Goal: Check status: Check status

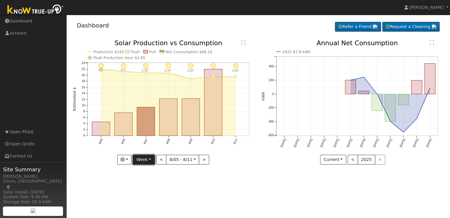
click at [150, 160] on button "Week" at bounding box center [144, 160] width 22 height 10
click at [150, 171] on link "Day" at bounding box center [153, 172] width 41 height 8
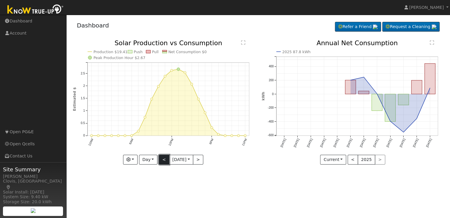
click at [163, 162] on button "<" at bounding box center [164, 160] width 10 height 10
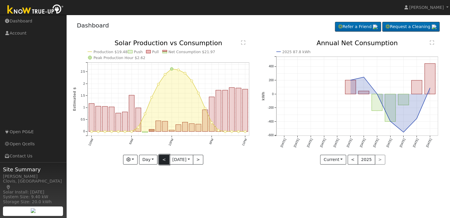
click at [163, 162] on button "<" at bounding box center [164, 160] width 10 height 10
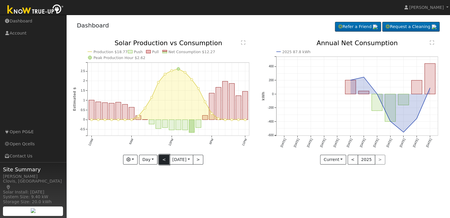
click at [163, 162] on button "<" at bounding box center [164, 160] width 10 height 10
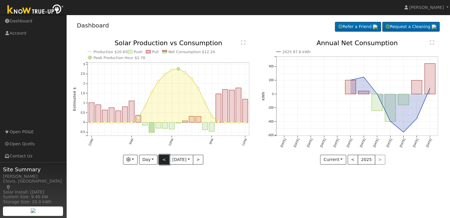
click at [163, 162] on button "<" at bounding box center [164, 160] width 10 height 10
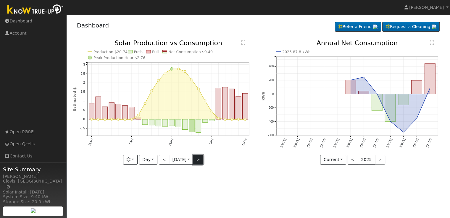
click at [200, 161] on button ">" at bounding box center [198, 160] width 10 height 10
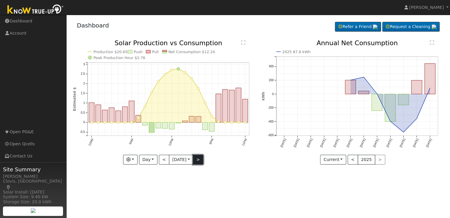
click at [200, 161] on button ">" at bounding box center [198, 160] width 10 height 10
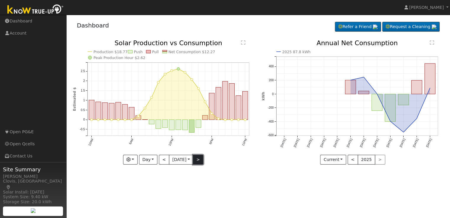
click at [200, 161] on button ">" at bounding box center [198, 160] width 10 height 10
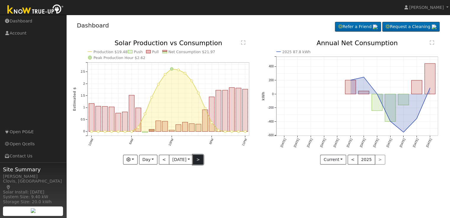
click at [200, 161] on button ">" at bounding box center [198, 160] width 10 height 10
type input "[DATE]"
